Goal: Find specific page/section: Find specific page/section

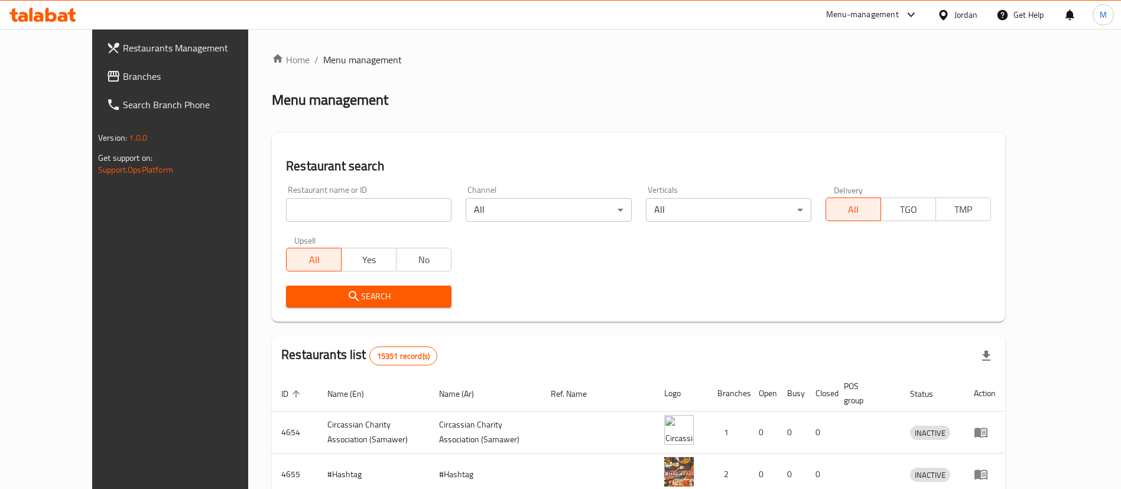
click at [348, 210] on input "search" at bounding box center [368, 210] width 165 height 24
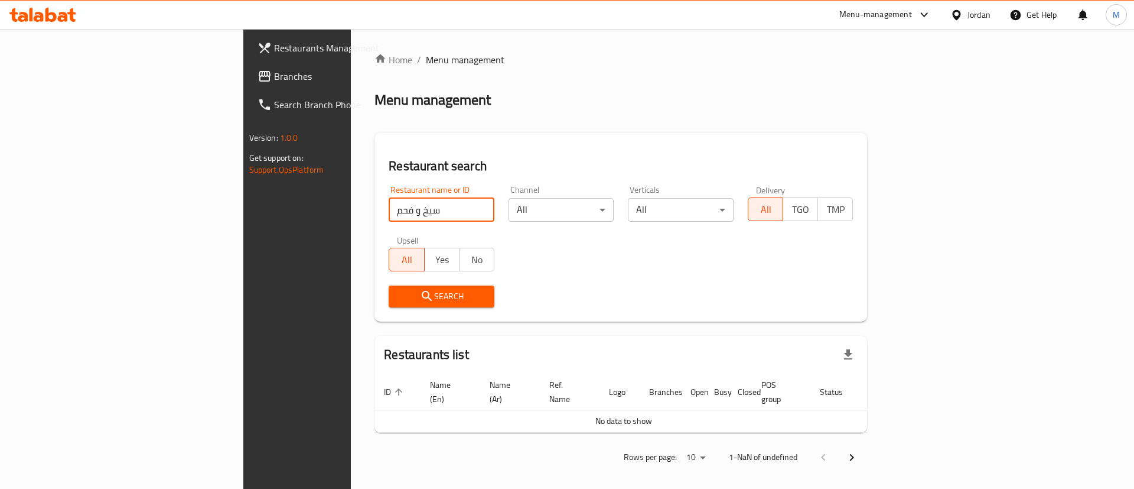
type input "سيخ و فحم"
click button "Search" at bounding box center [442, 296] width 106 height 22
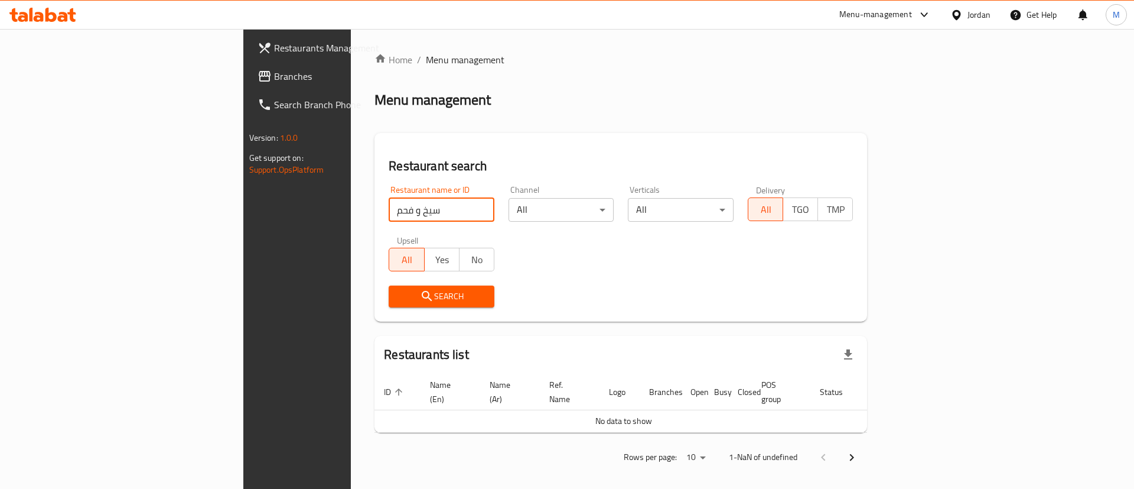
click button "Search" at bounding box center [442, 296] width 106 height 22
click at [274, 82] on span "Branches" at bounding box center [348, 76] width 149 height 14
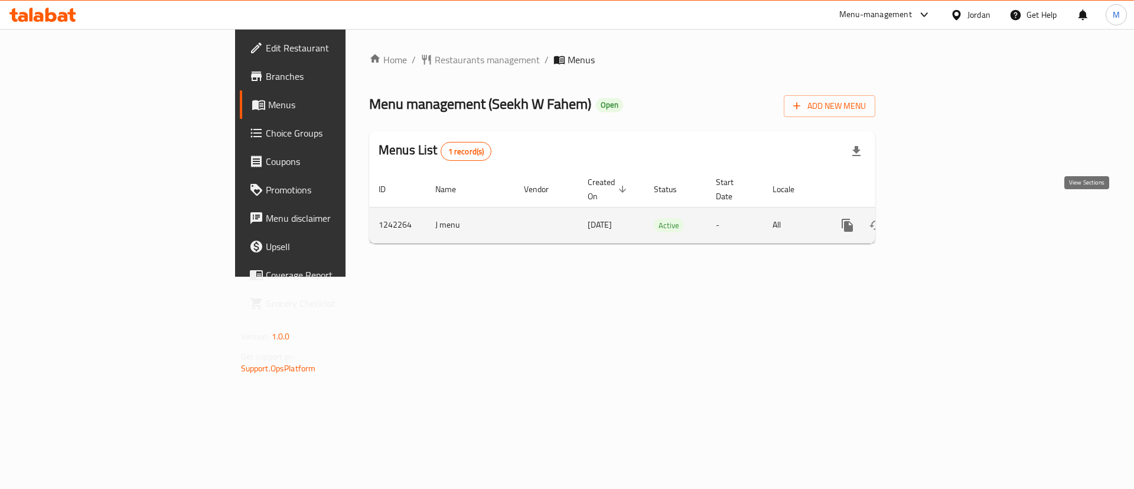
click at [947, 211] on link "enhanced table" at bounding box center [933, 225] width 28 height 28
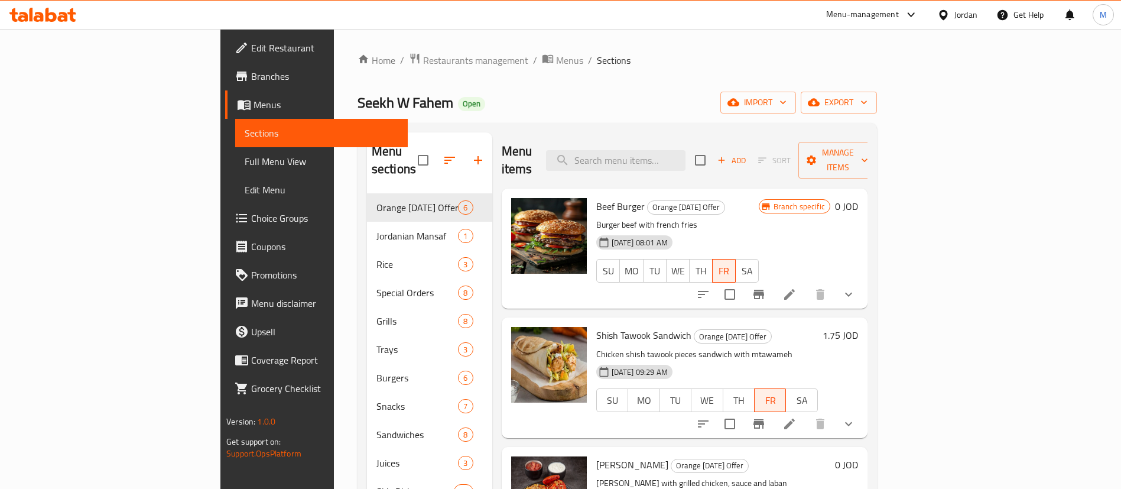
click at [251, 74] on span "Branches" at bounding box center [324, 76] width 147 height 14
